Goal: Find specific page/section: Find specific page/section

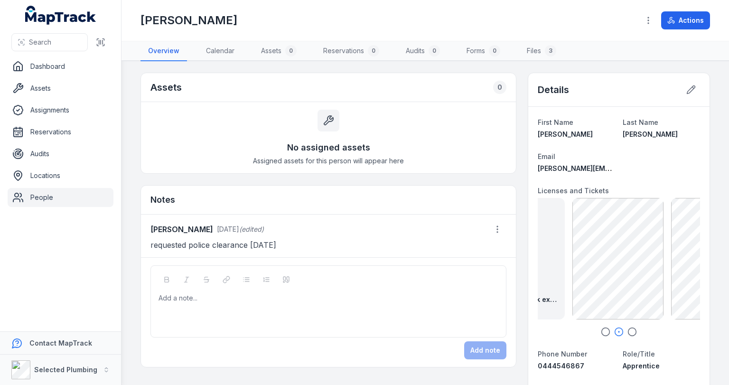
click at [40, 198] on link "People" at bounding box center [61, 197] width 106 height 19
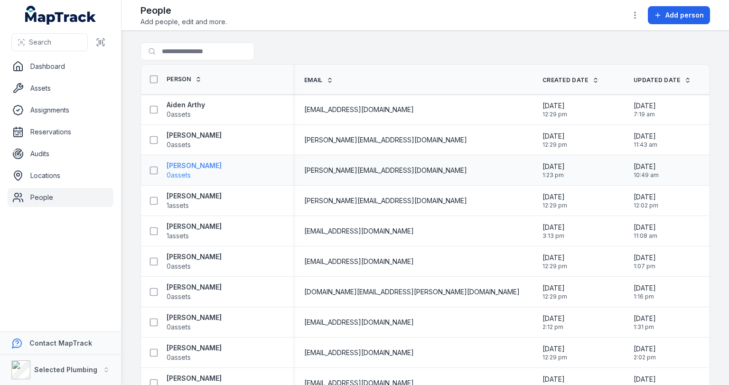
click at [197, 161] on strong "[PERSON_NAME]" at bounding box center [194, 165] width 55 height 9
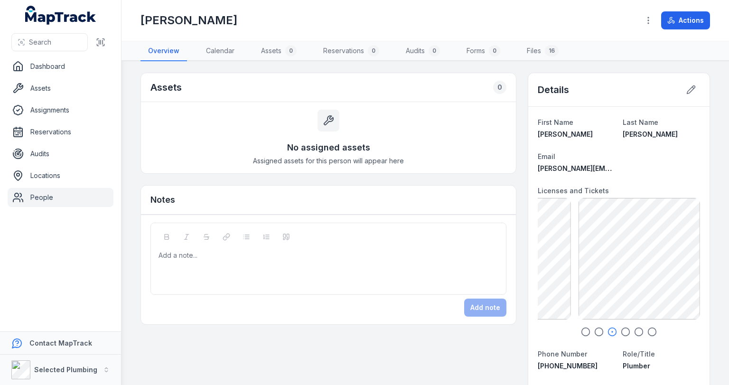
click at [38, 197] on link "People" at bounding box center [61, 197] width 106 height 19
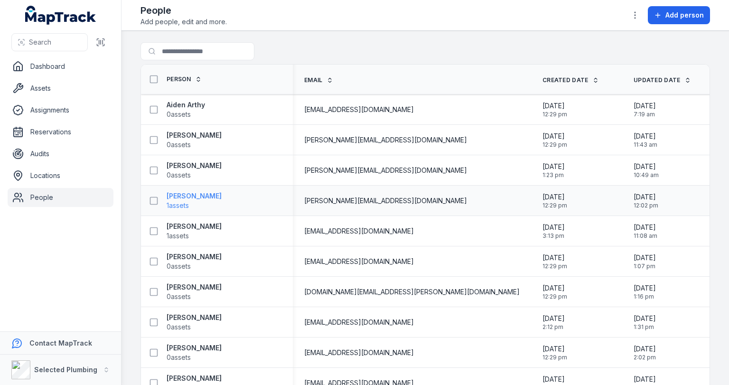
click at [187, 197] on strong "[PERSON_NAME]" at bounding box center [194, 195] width 55 height 9
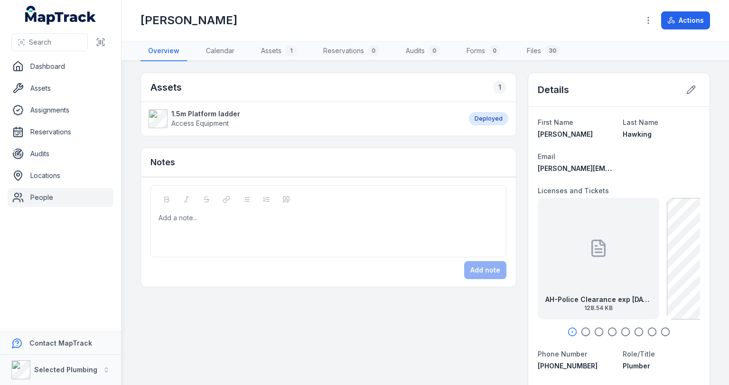
click at [593, 242] on icon at bounding box center [598, 248] width 19 height 19
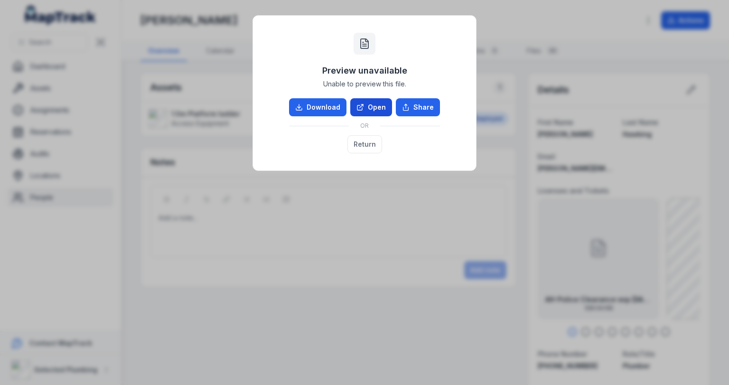
click at [377, 112] on link "Open" at bounding box center [371, 107] width 42 height 18
click at [324, 106] on link "Download" at bounding box center [317, 107] width 57 height 18
click at [368, 144] on button "Return" at bounding box center [364, 144] width 35 height 18
